Goal: Task Accomplishment & Management: Complete application form

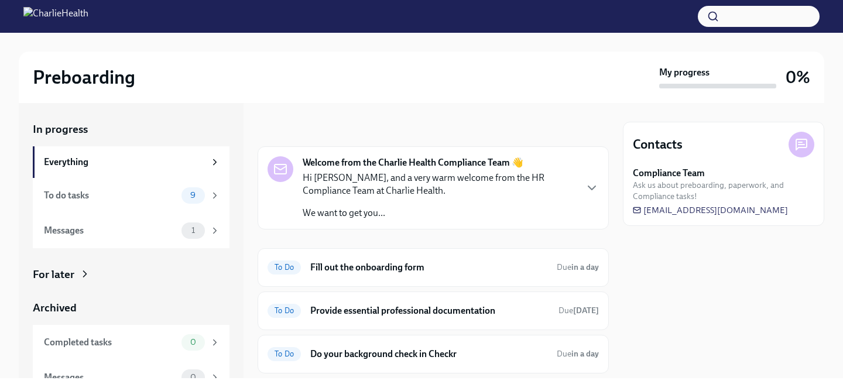
click at [708, 292] on div "Contacts Compliance Team Ask us about preboarding, paperwork, and Compliance ta…" at bounding box center [723, 240] width 201 height 275
click at [341, 266] on h6 "Fill out the onboarding form" at bounding box center [428, 267] width 237 height 13
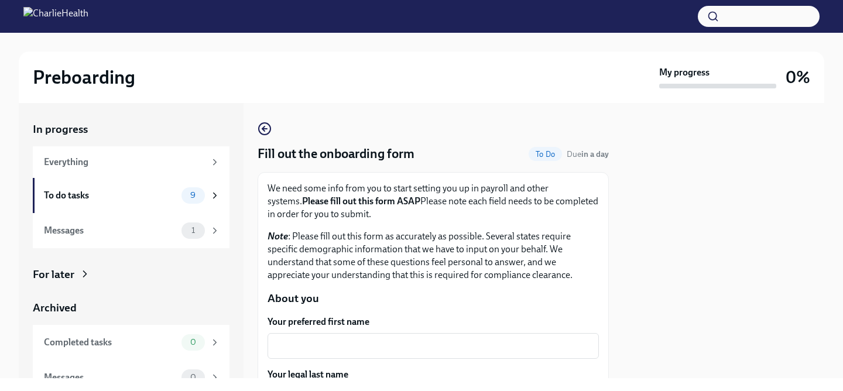
click at [392, 272] on p "Note : Please fill out this form as accurately as possible. Several states requ…" at bounding box center [433, 256] width 331 height 52
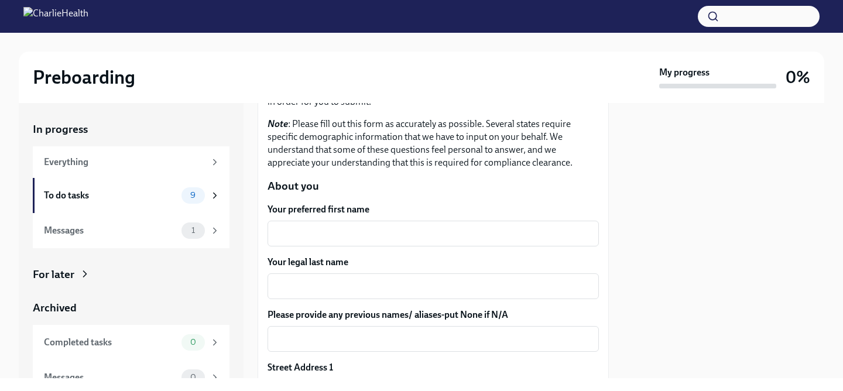
scroll to position [117, 0]
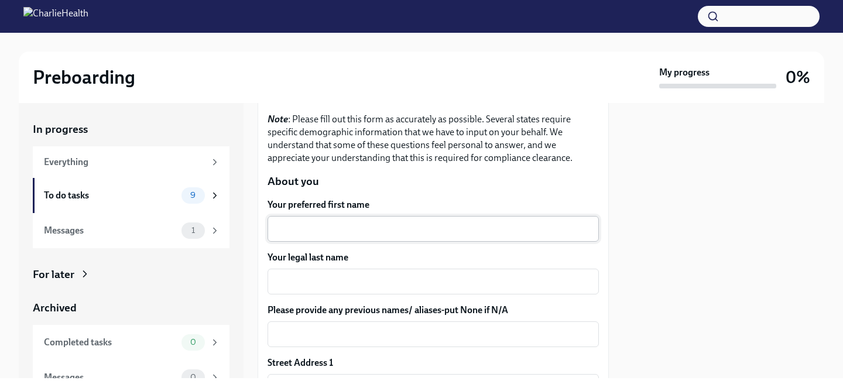
click at [376, 230] on textarea "Your preferred first name" at bounding box center [433, 229] width 317 height 14
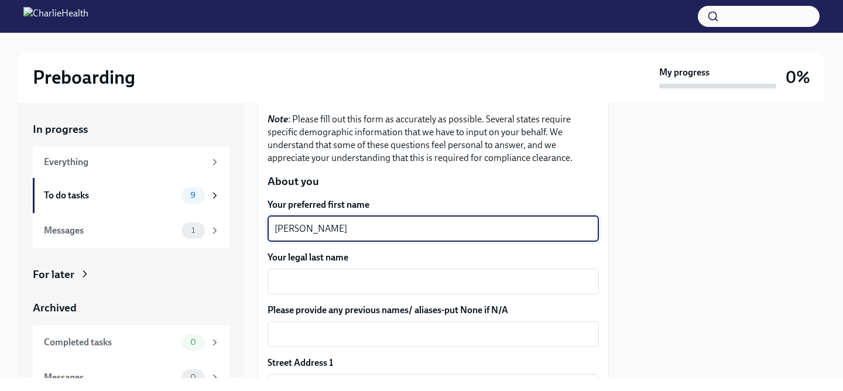
type textarea "[PERSON_NAME]"
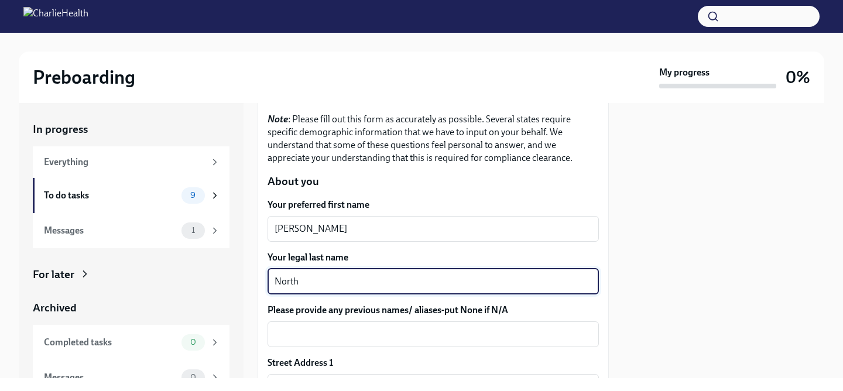
type textarea "North"
click at [729, 195] on div at bounding box center [723, 240] width 201 height 275
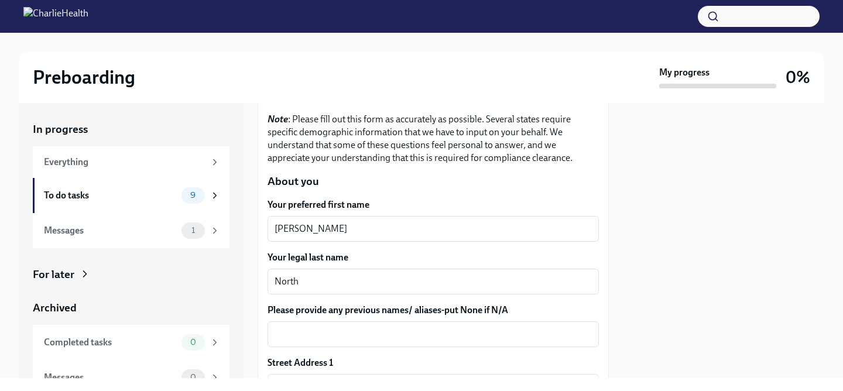
click at [665, 253] on div at bounding box center [723, 240] width 201 height 275
click at [533, 322] on div "x ​" at bounding box center [433, 334] width 331 height 26
click at [520, 294] on div "North x ​" at bounding box center [433, 282] width 331 height 26
click at [527, 314] on label "Please provide any previous names/ aliases-put None if N/A" at bounding box center [433, 310] width 331 height 13
click at [527, 327] on textarea "Please provide any previous names/ aliases-put None if N/A" at bounding box center [433, 334] width 317 height 14
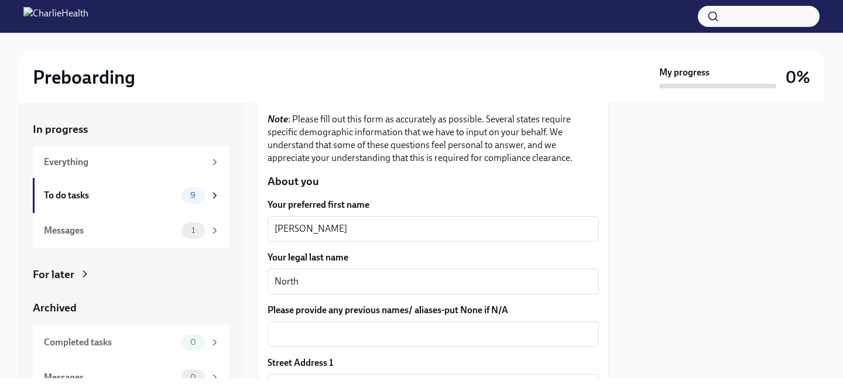
click at [451, 378] on div "Preboarding My progress 0% In progress Everything To do tasks 9 Messages 1 For …" at bounding box center [421, 195] width 843 height 391
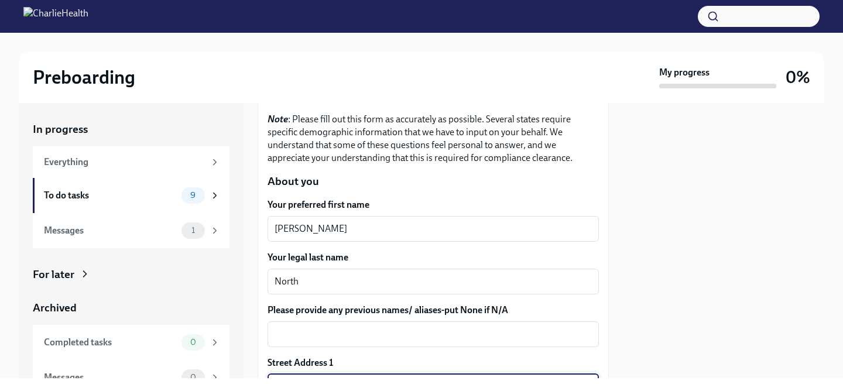
click at [451, 376] on input "text" at bounding box center [433, 385] width 331 height 23
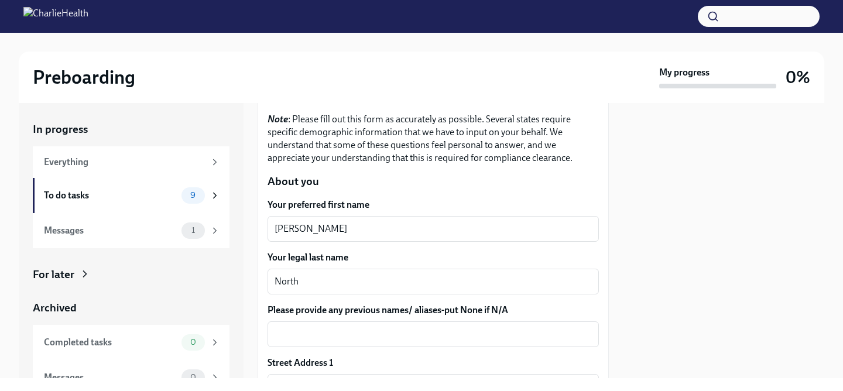
click at [837, 145] on div "Preboarding My progress 0% In progress Everything To do tasks 9 Messages 1 For …" at bounding box center [421, 205] width 843 height 345
click at [194, 53] on div "Preboarding My progress 0%" at bounding box center [422, 78] width 806 height 52
click at [760, 274] on div at bounding box center [723, 240] width 201 height 275
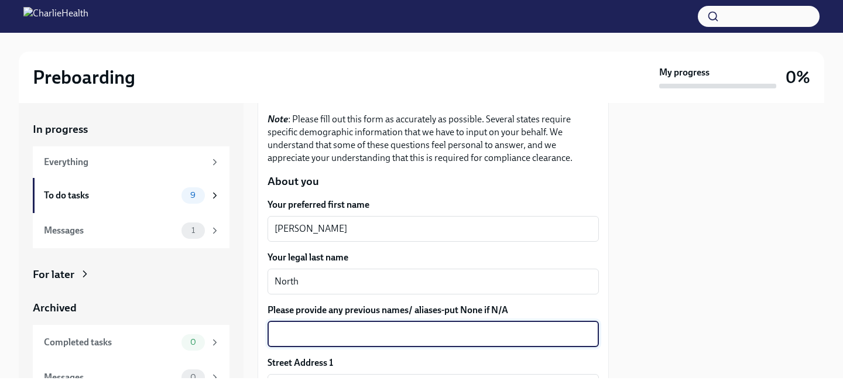
click at [501, 340] on textarea "Please provide any previous names/ aliases-put None if N/A" at bounding box center [433, 334] width 317 height 14
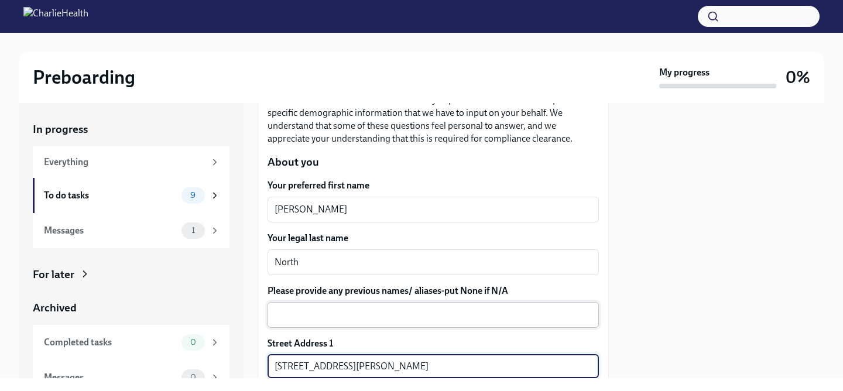
type input "[STREET_ADDRESS][PERSON_NAME]"
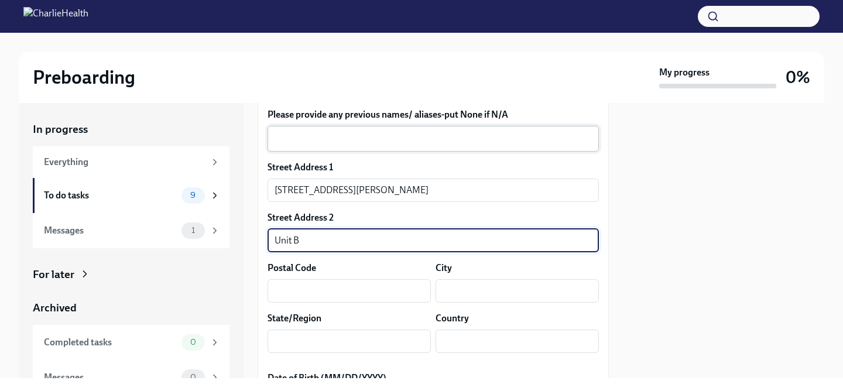
type input "Unit B"
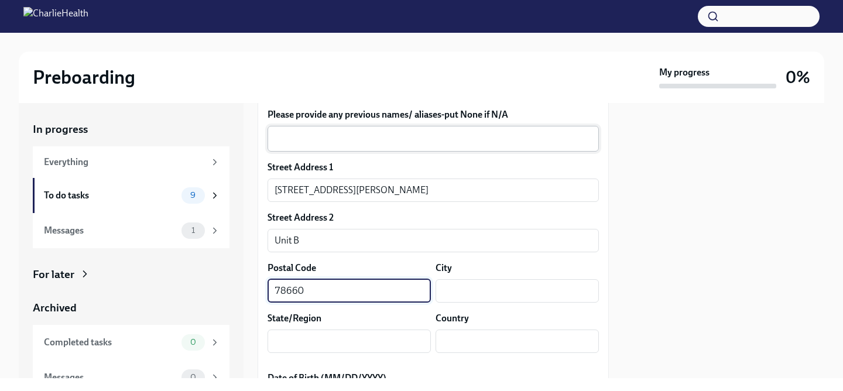
type input "78660"
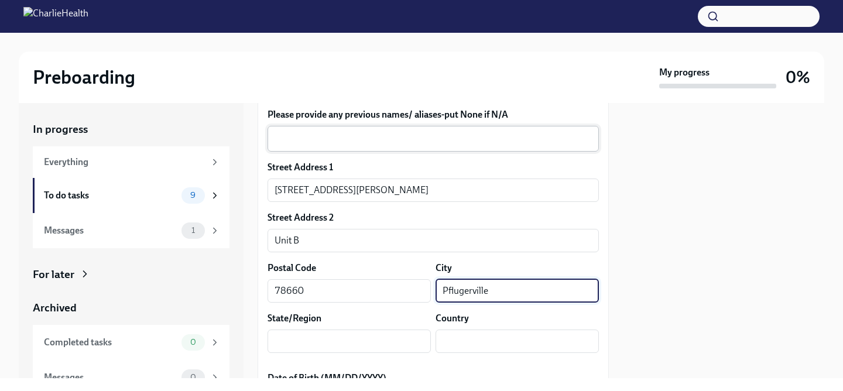
type input "Pflugerville"
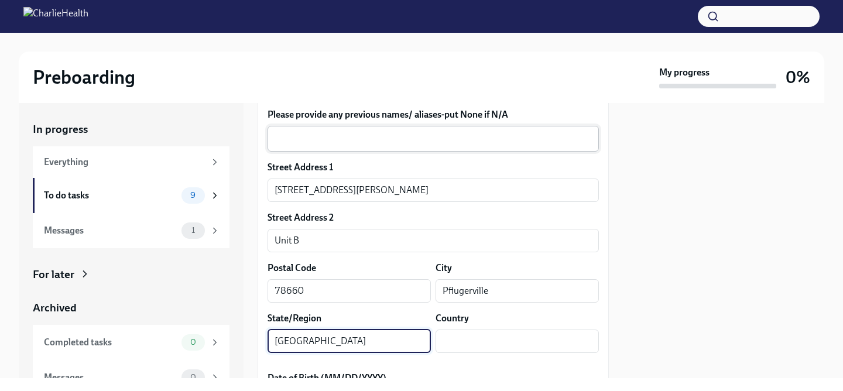
type input "[GEOGRAPHIC_DATA]"
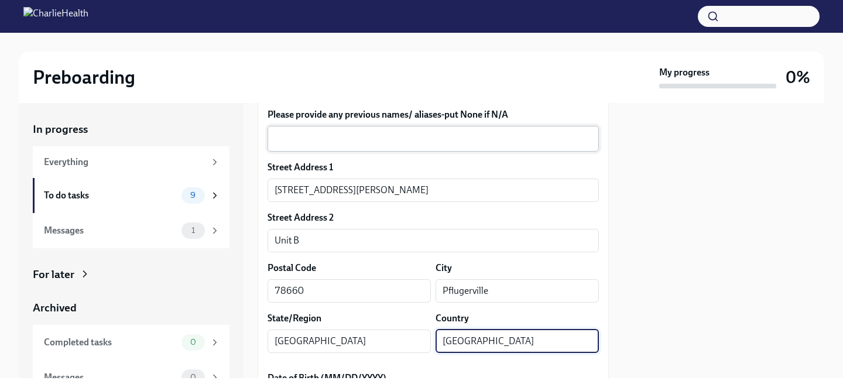
type input "[GEOGRAPHIC_DATA]"
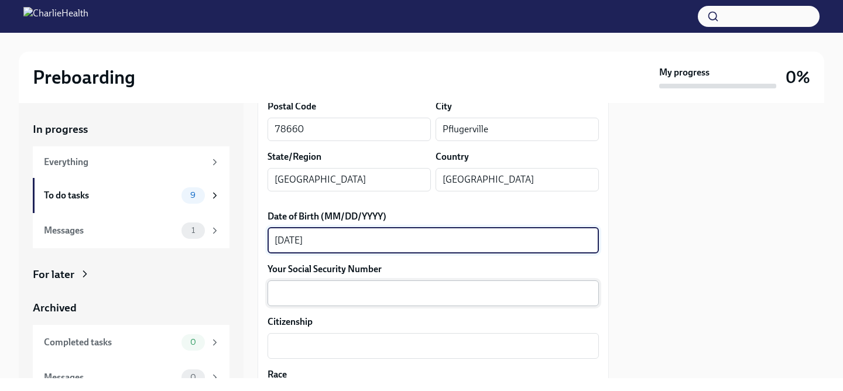
type textarea "[DATE]"
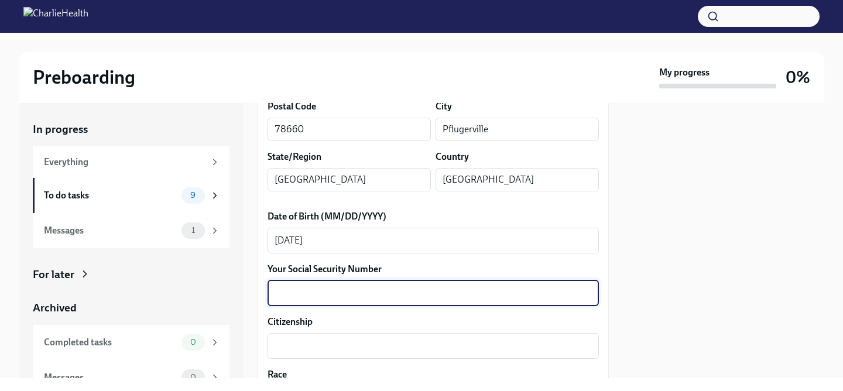
click at [430, 297] on textarea "Your Social Security Number" at bounding box center [433, 293] width 317 height 14
type textarea "630429214"
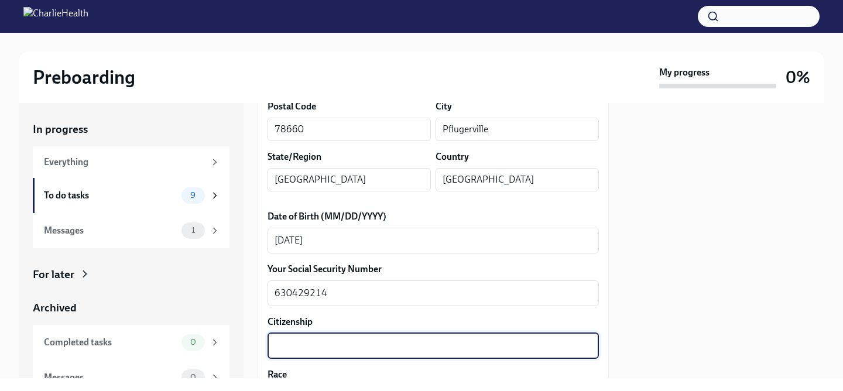
click at [372, 348] on textarea "Citizenship" at bounding box center [433, 346] width 317 height 14
type textarea "[GEOGRAPHIC_DATA]"
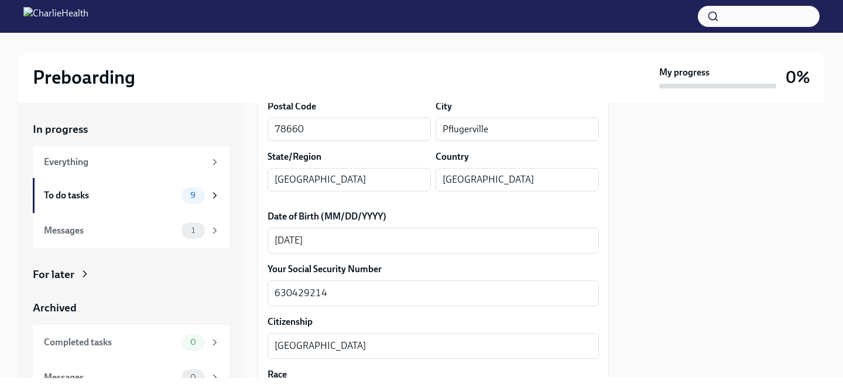
click at [425, 316] on label "Citizenship" at bounding box center [433, 322] width 331 height 13
click at [425, 339] on textarea "[GEOGRAPHIC_DATA]" at bounding box center [433, 346] width 317 height 14
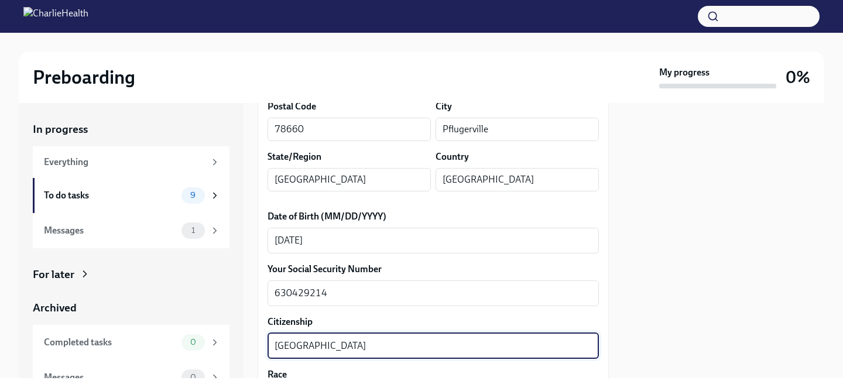
scroll to position [632, 0]
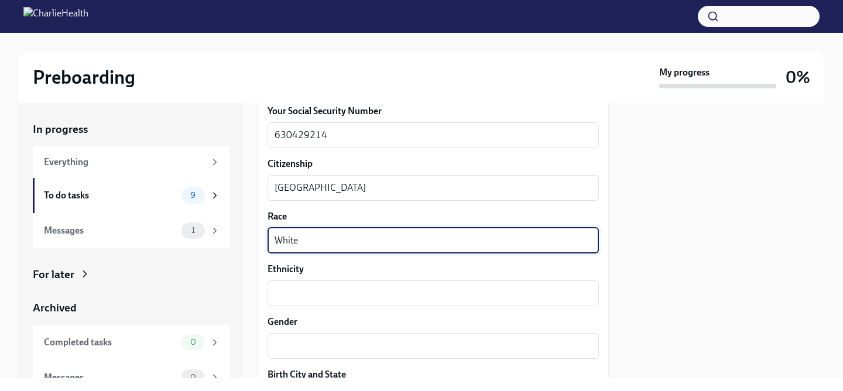
type textarea "White"
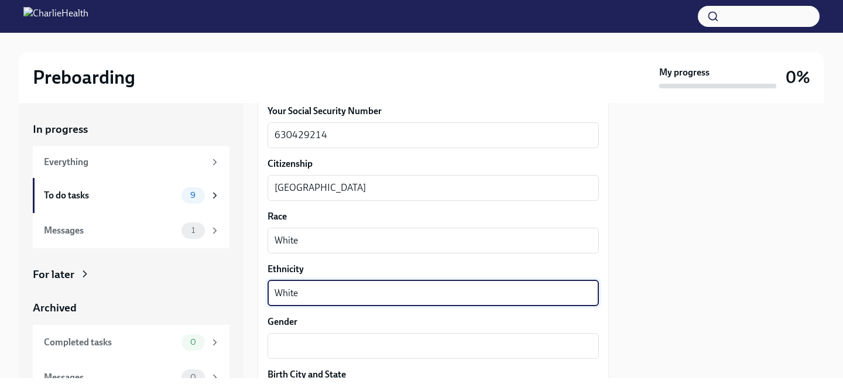
type textarea "White"
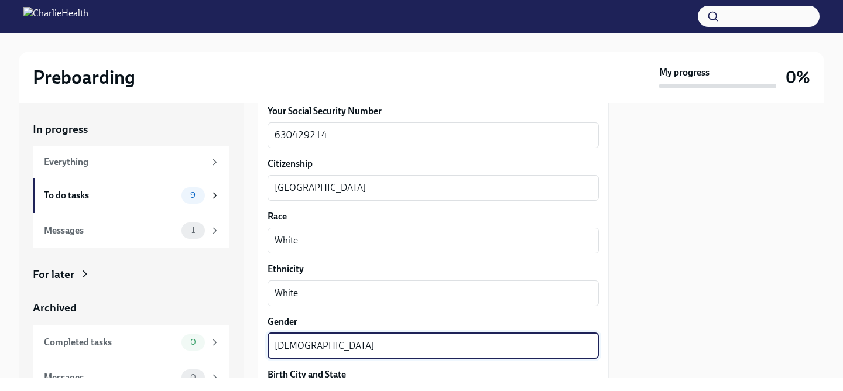
type textarea "[DEMOGRAPHIC_DATA]"
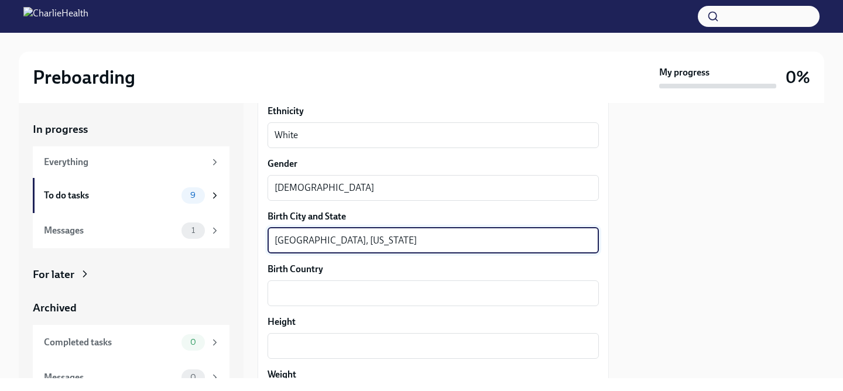
type textarea "[GEOGRAPHIC_DATA], [US_STATE]"
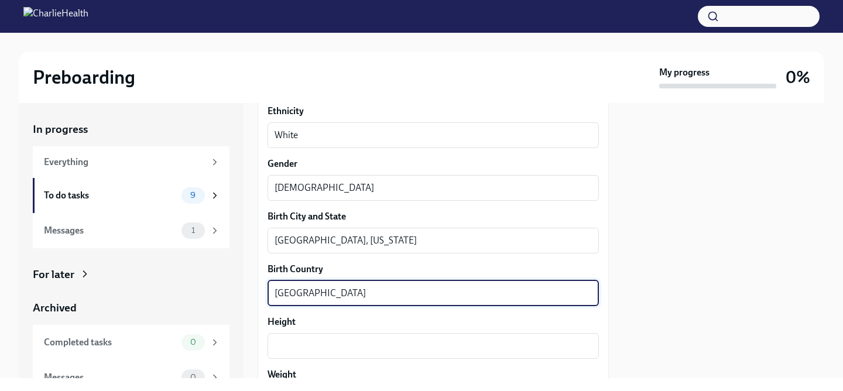
type textarea "[GEOGRAPHIC_DATA]"
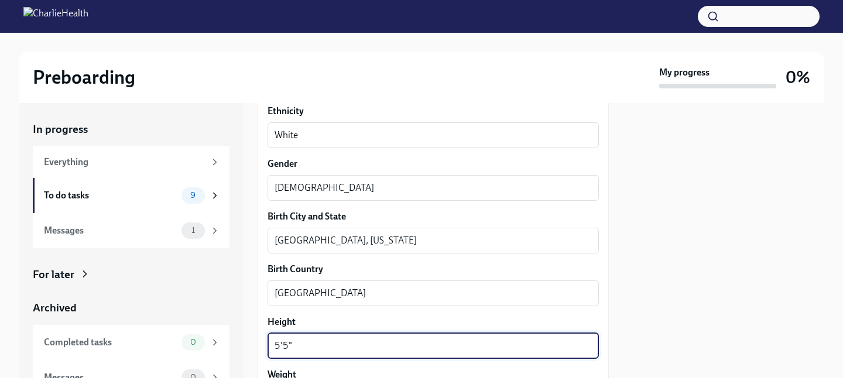
type textarea "5'5""
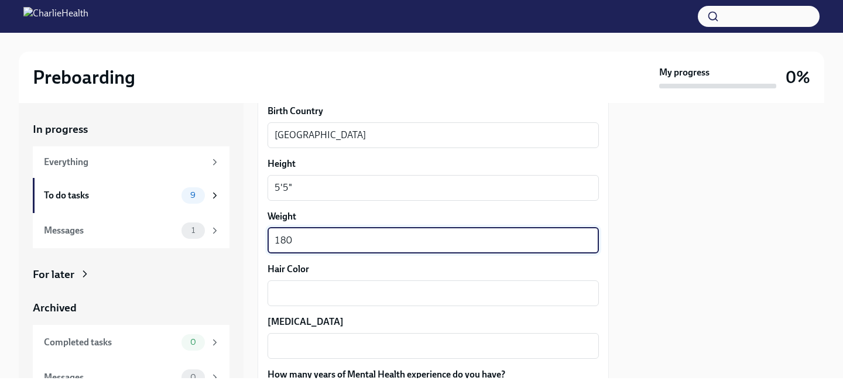
type textarea "180"
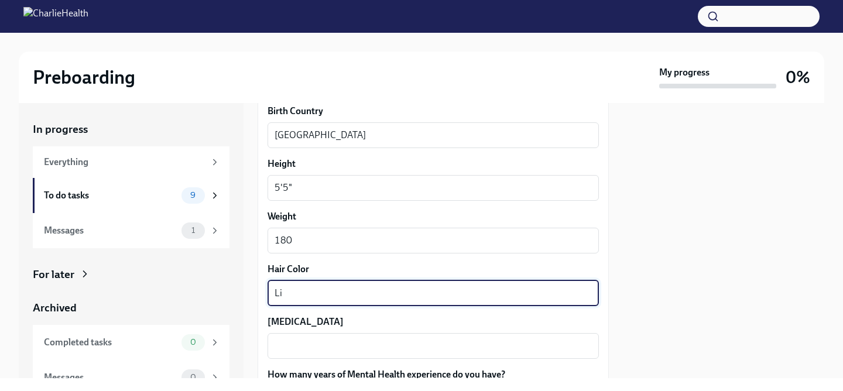
type textarea "L"
type textarea "Brown"
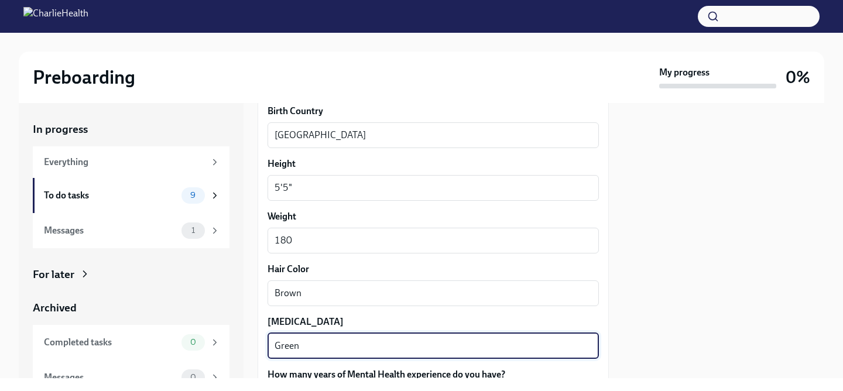
type textarea "Green"
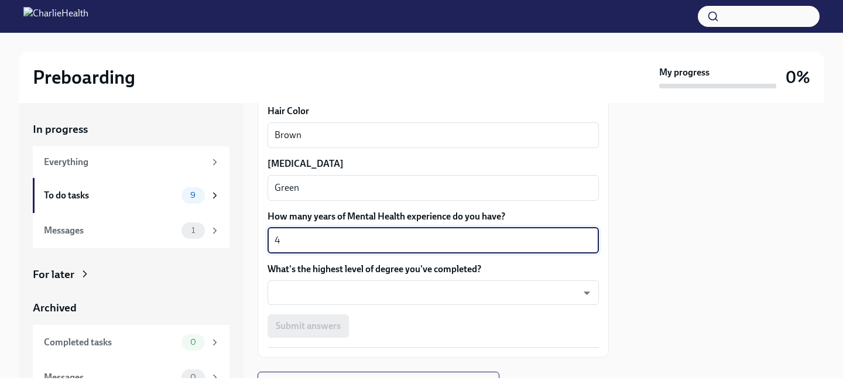
type textarea "4"
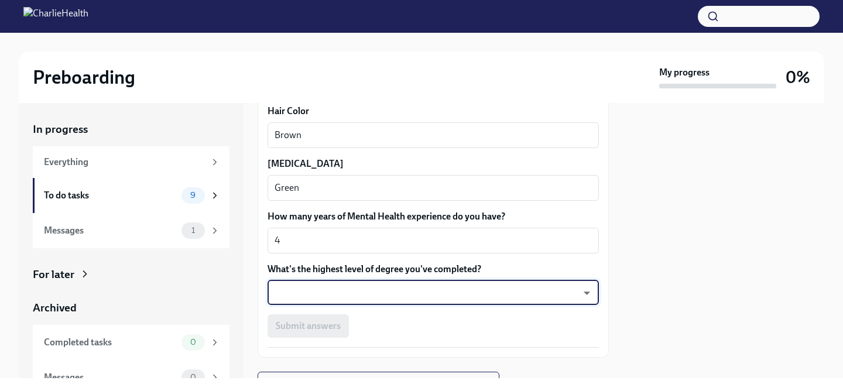
click at [392, 291] on body "Preboarding My progress 0% In progress Everything To do tasks 9 Messages 1 For …" at bounding box center [421, 195] width 843 height 391
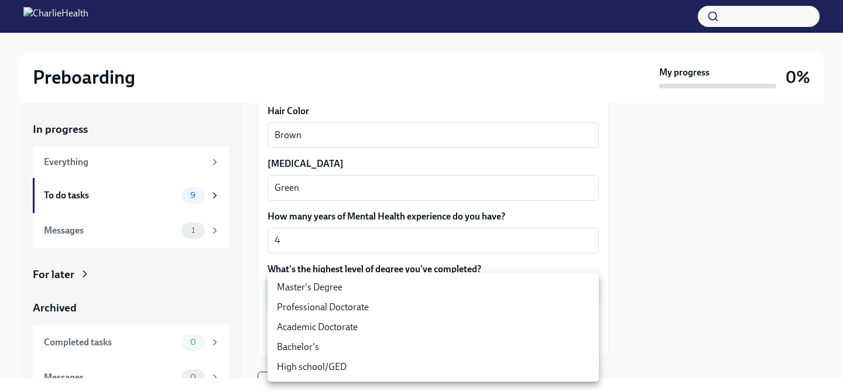
click at [368, 291] on li "Master's Degree" at bounding box center [433, 288] width 331 height 20
type input "2vBr-ghkD"
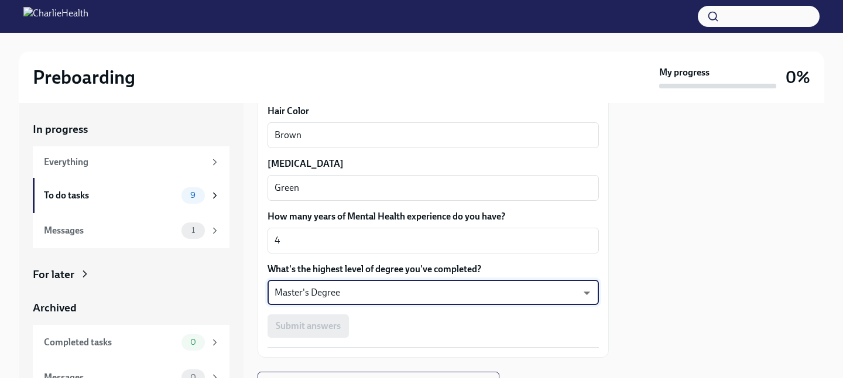
click at [415, 319] on div "Submit answers" at bounding box center [433, 325] width 331 height 23
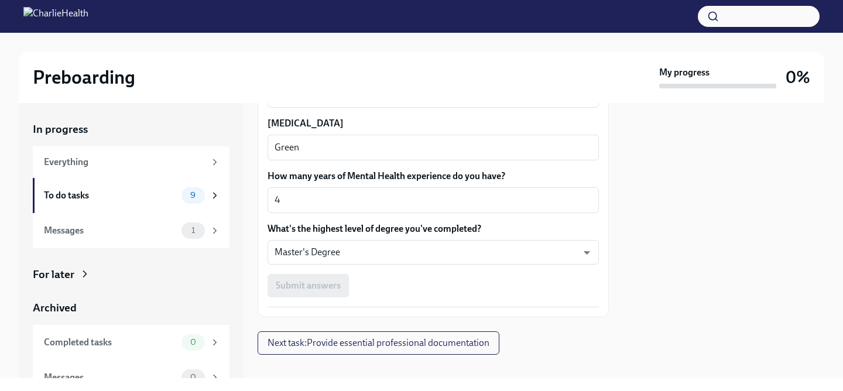
scroll to position [1161, 0]
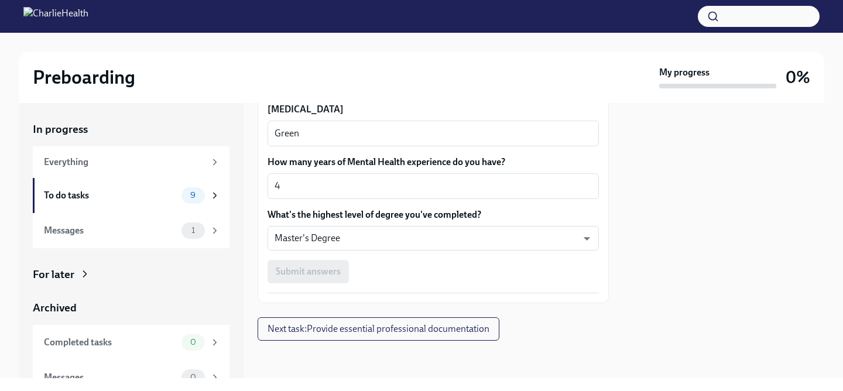
click at [319, 272] on div "Submit answers" at bounding box center [433, 271] width 331 height 23
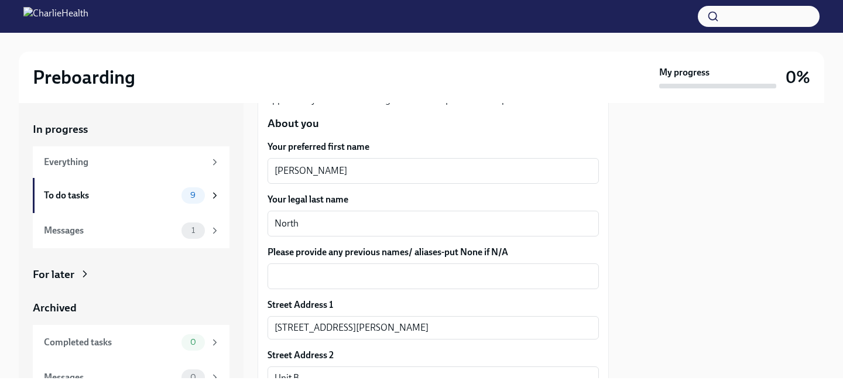
scroll to position [177, 0]
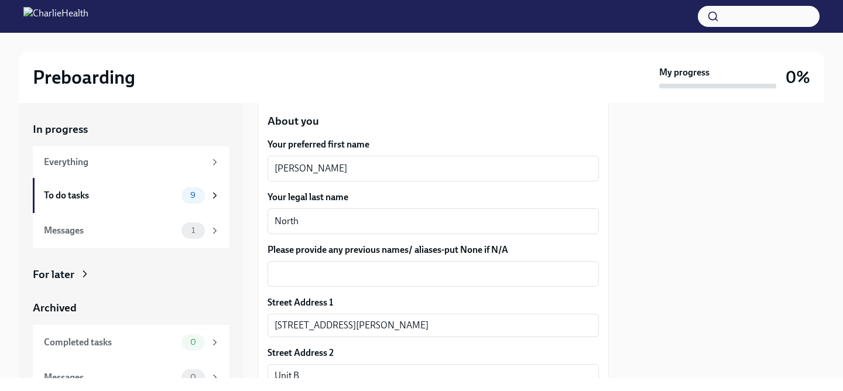
click at [444, 282] on div "x ​" at bounding box center [433, 274] width 331 height 26
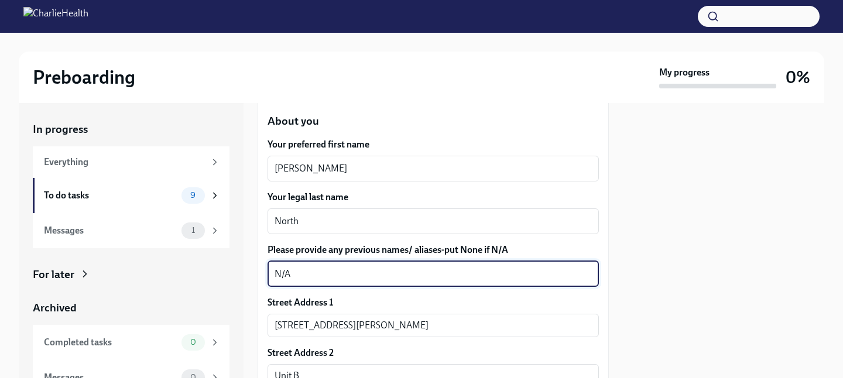
type textarea "N/A"
click at [532, 247] on label "Please provide any previous names/ aliases-put None if N/A" at bounding box center [433, 250] width 331 height 13
click at [532, 267] on textarea "N/A" at bounding box center [433, 274] width 317 height 14
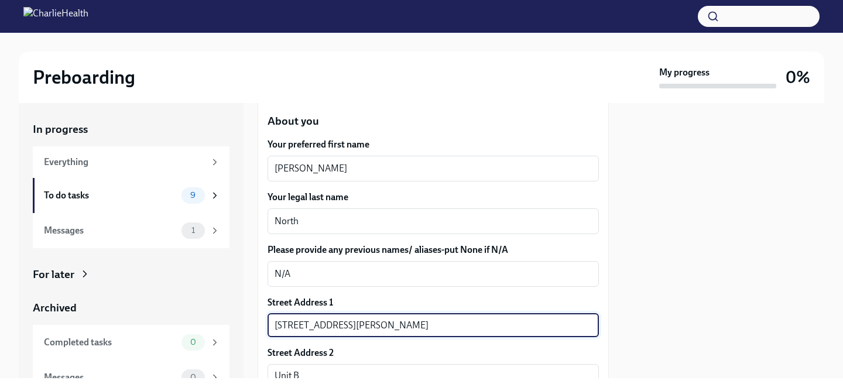
click at [569, 314] on input "[STREET_ADDRESS][PERSON_NAME]" at bounding box center [433, 325] width 331 height 23
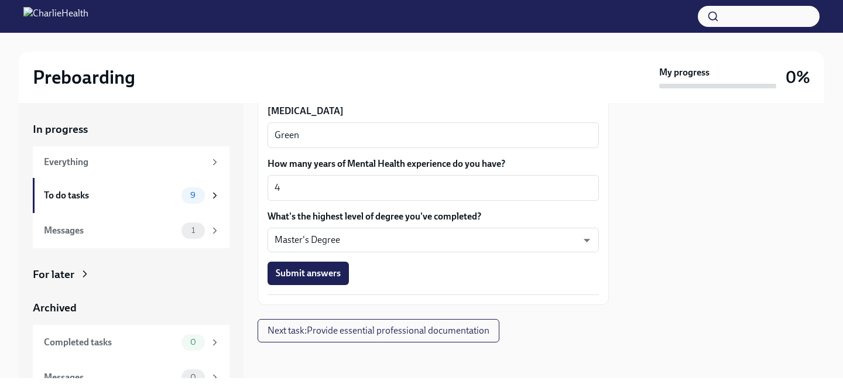
scroll to position [1161, 0]
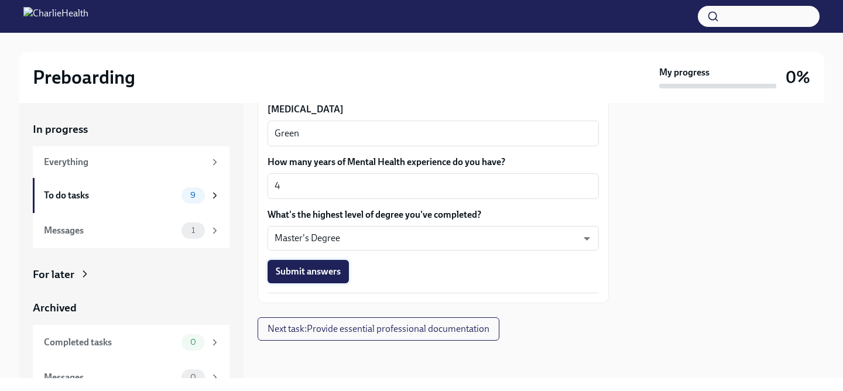
click at [319, 275] on span "Submit answers" at bounding box center [308, 272] width 65 height 12
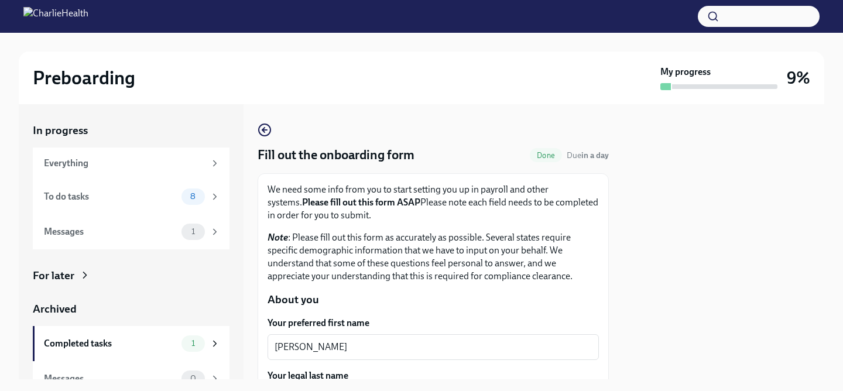
click at [391, 267] on p "Note : Please fill out this form as accurately as possible. Several states requ…" at bounding box center [433, 257] width 331 height 52
click at [594, 265] on p "Note : Please fill out this form as accurately as possible. Several states requ…" at bounding box center [433, 257] width 331 height 52
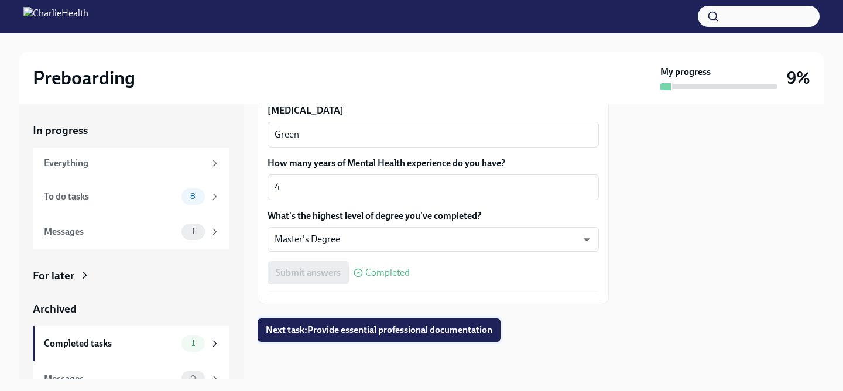
click at [436, 331] on span "Next task : Provide essential professional documentation" at bounding box center [379, 330] width 227 height 12
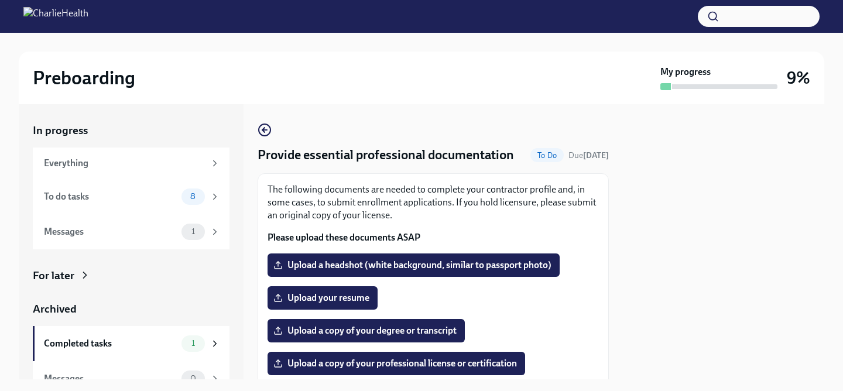
click at [552, 217] on p "The following documents are needed to complete your contractor profile and, in …" at bounding box center [433, 202] width 331 height 39
click at [266, 133] on icon "button" at bounding box center [265, 130] width 14 height 14
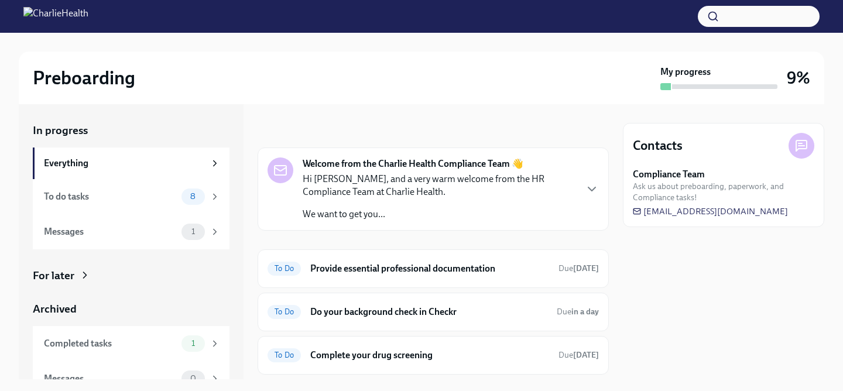
click at [463, 121] on div "In progress Welcome from the Charlie Health Compliance Team 👋 Hi [PERSON_NAME],…" at bounding box center [433, 241] width 351 height 275
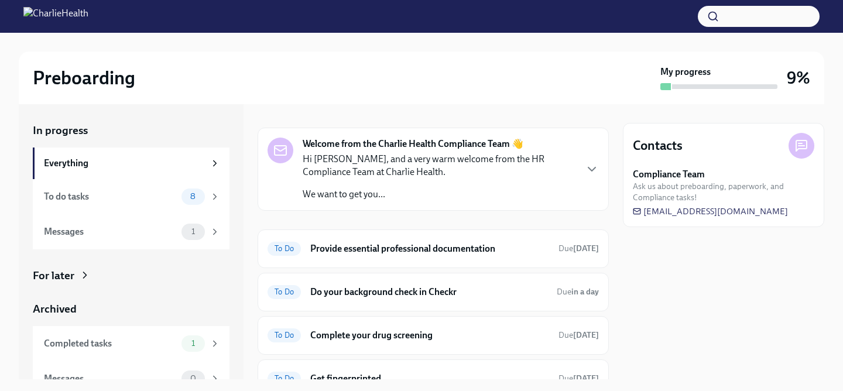
scroll to position [23, 0]
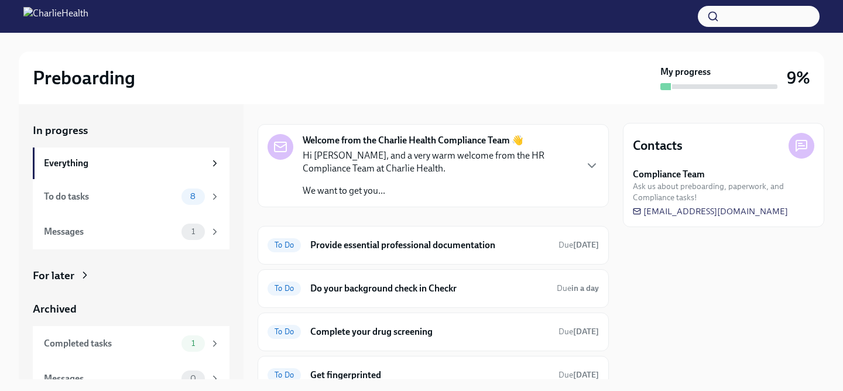
click at [214, 304] on div "Archived" at bounding box center [131, 309] width 197 height 15
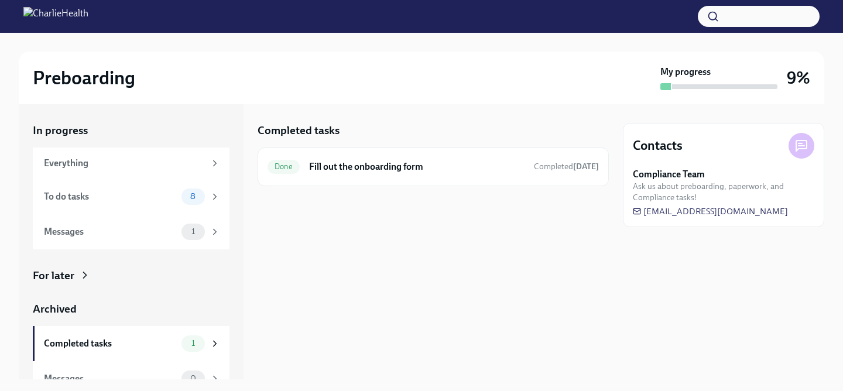
click at [101, 66] on h2 "Preboarding" at bounding box center [84, 77] width 102 height 23
click at [98, 75] on h2 "Preboarding" at bounding box center [84, 77] width 102 height 23
click at [123, 214] on div "Messages 1" at bounding box center [131, 231] width 197 height 35
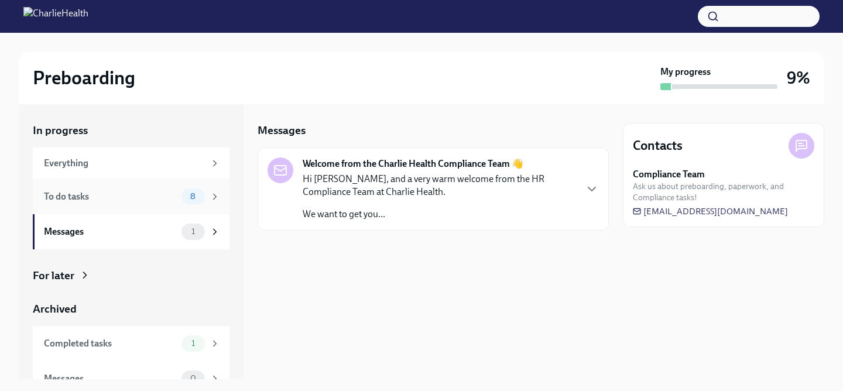
click at [126, 196] on div "To do tasks" at bounding box center [110, 196] width 133 height 13
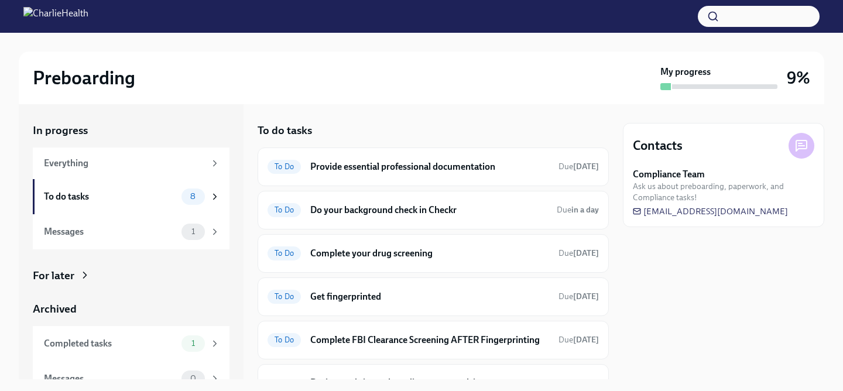
click at [417, 87] on div "Preboarding" at bounding box center [344, 77] width 623 height 23
